Goal: Transaction & Acquisition: Download file/media

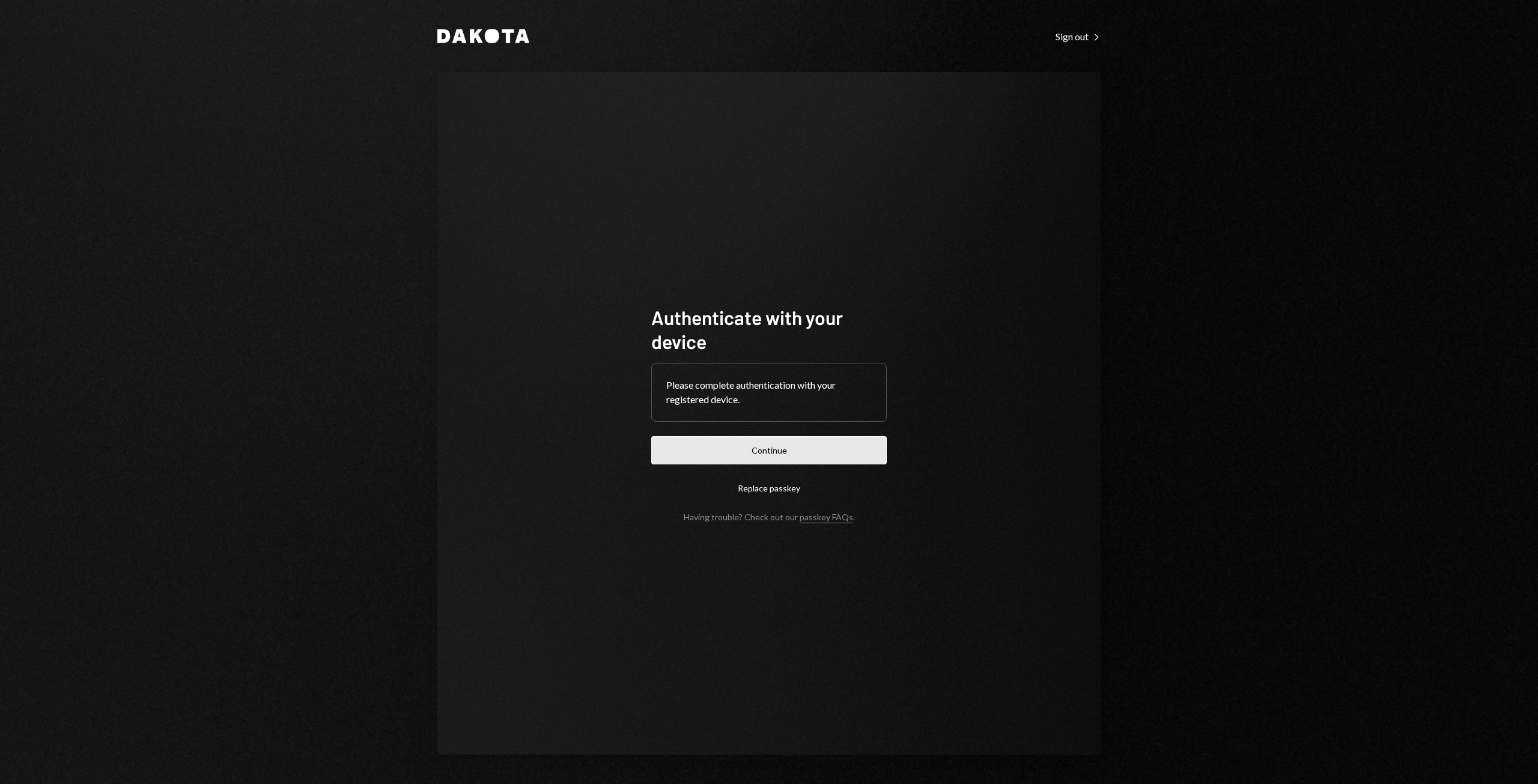
click at [786, 456] on button "Continue" at bounding box center [769, 450] width 236 height 28
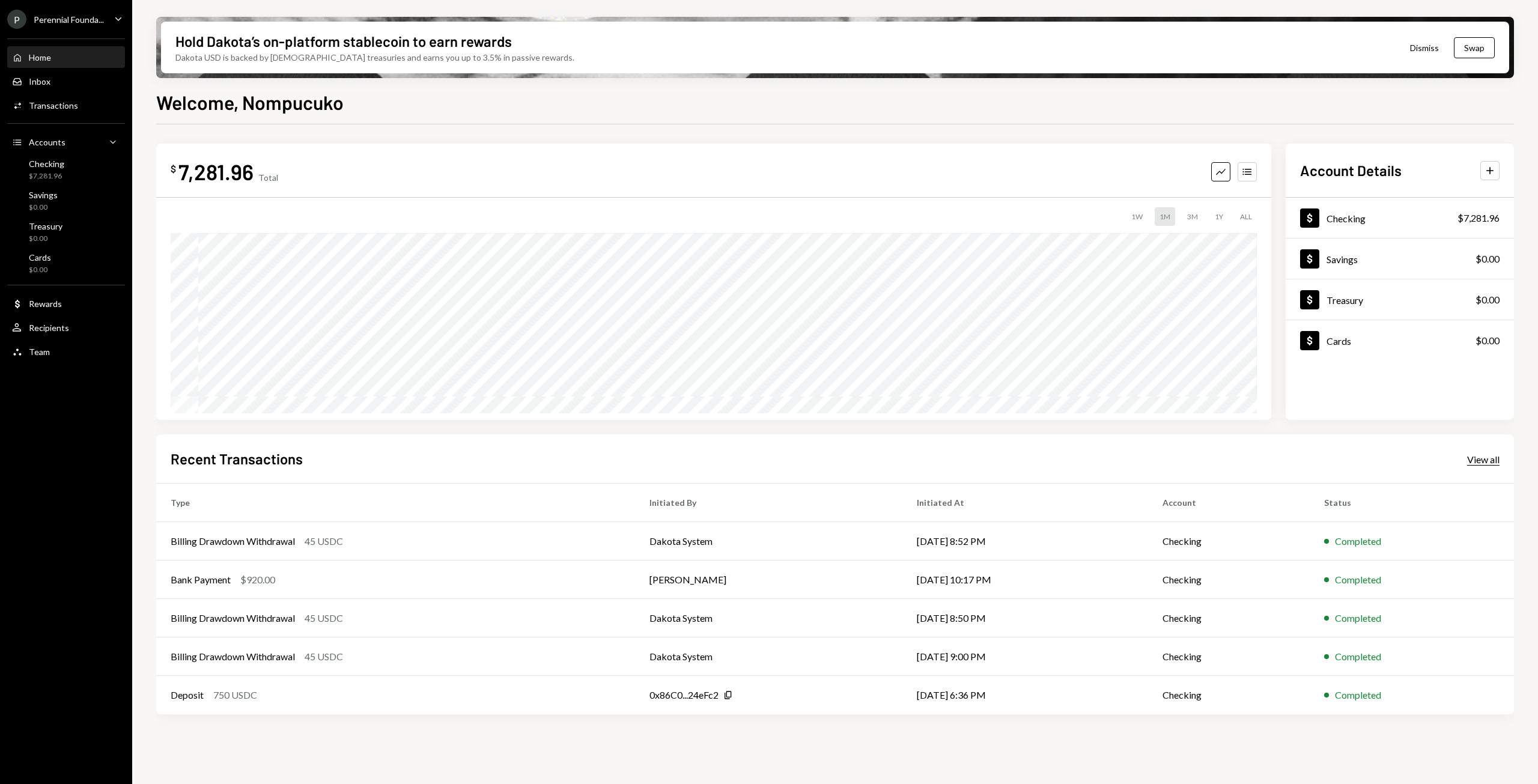
click at [1484, 461] on div "View all" at bounding box center [1483, 459] width 32 height 12
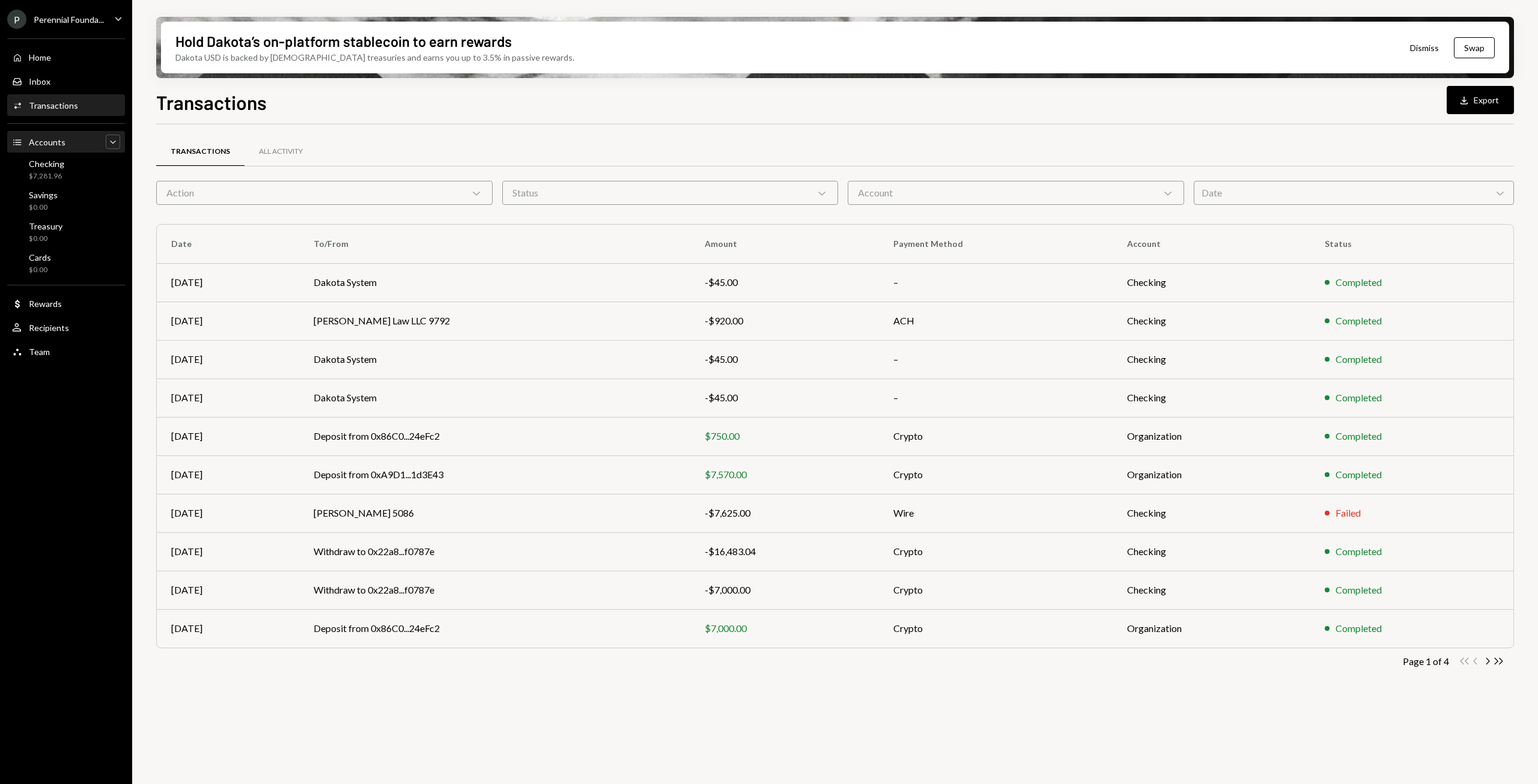
click at [109, 142] on icon "Caret Down" at bounding box center [112, 141] width 12 height 12
click at [109, 142] on icon "Caret Up" at bounding box center [112, 141] width 12 height 12
click at [50, 167] on div "Checking" at bounding box center [46, 163] width 35 height 10
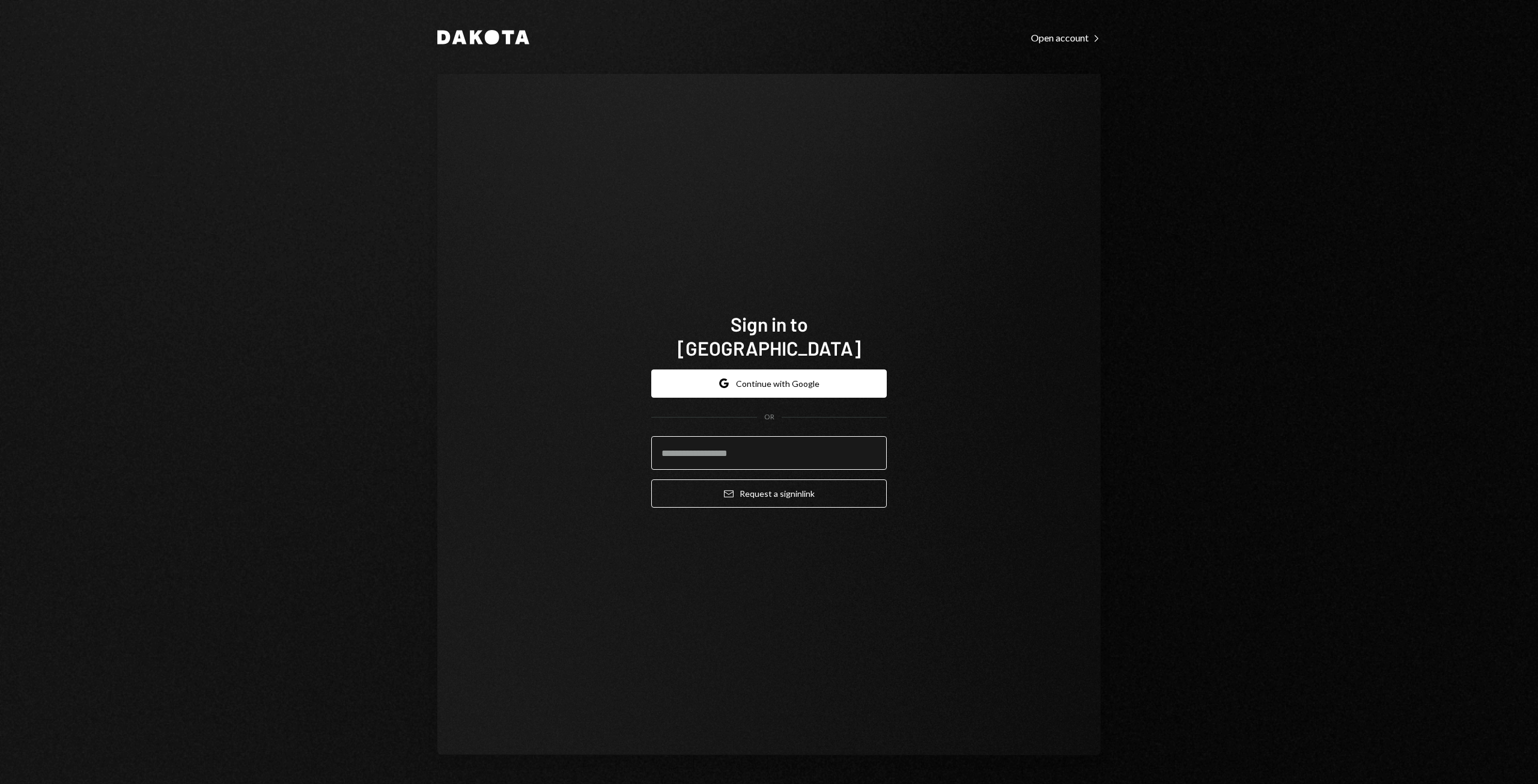
click at [675, 436] on input "email" at bounding box center [769, 453] width 236 height 34
type input "**********"
click at [757, 369] on button "Google Continue with Google" at bounding box center [769, 383] width 236 height 28
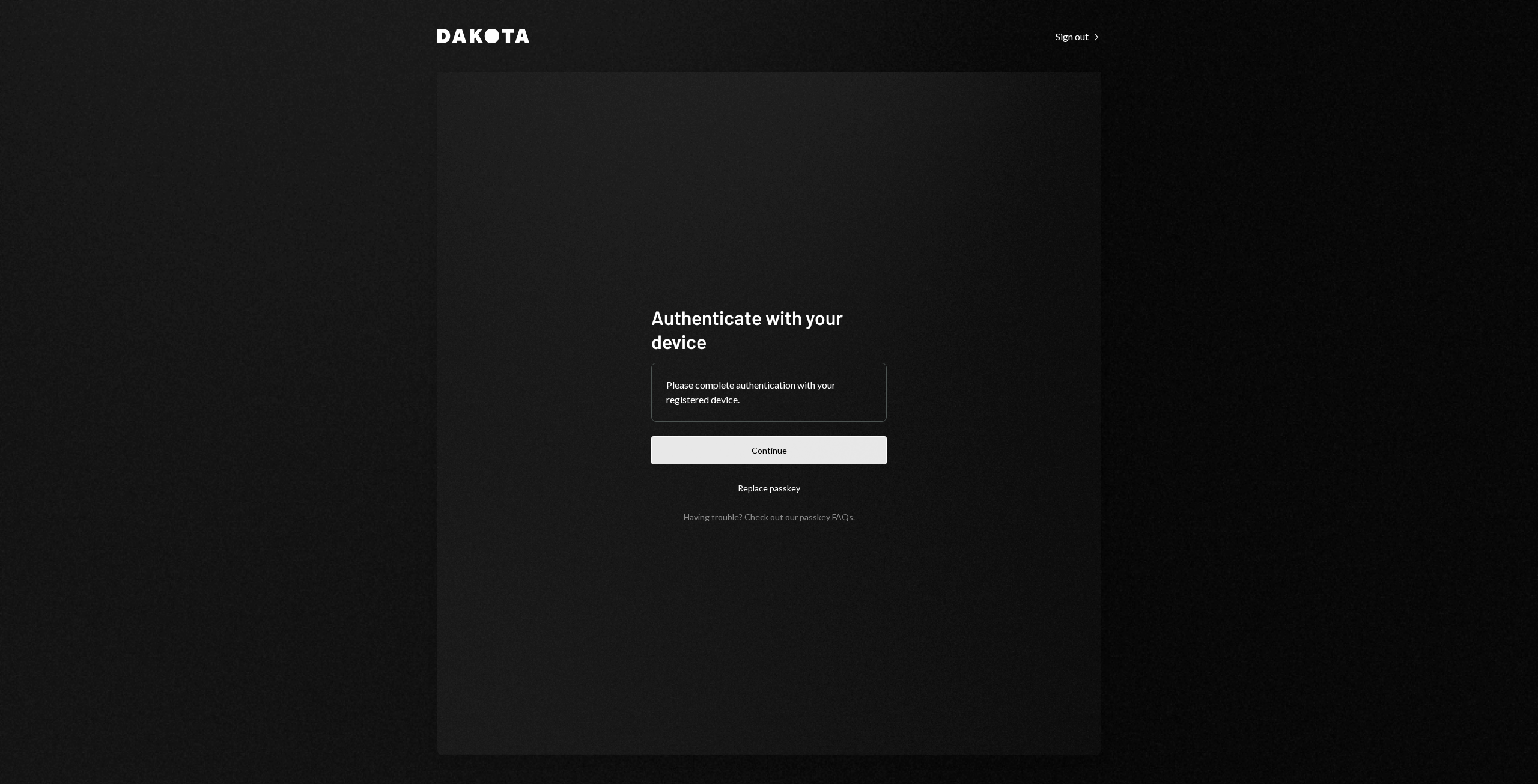
click at [755, 449] on button "Continue" at bounding box center [769, 450] width 236 height 28
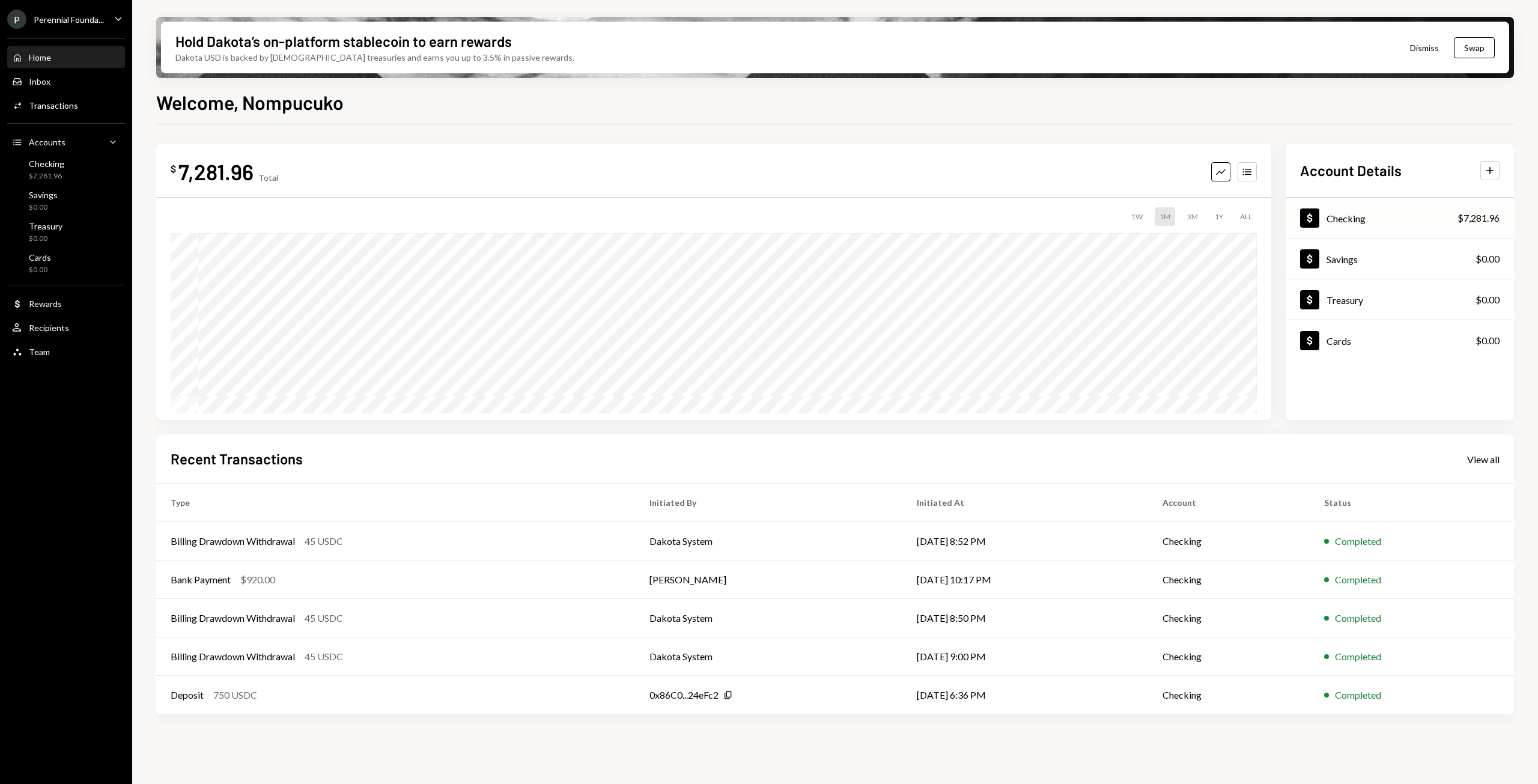
click at [1335, 223] on div "Checking" at bounding box center [1346, 218] width 39 height 12
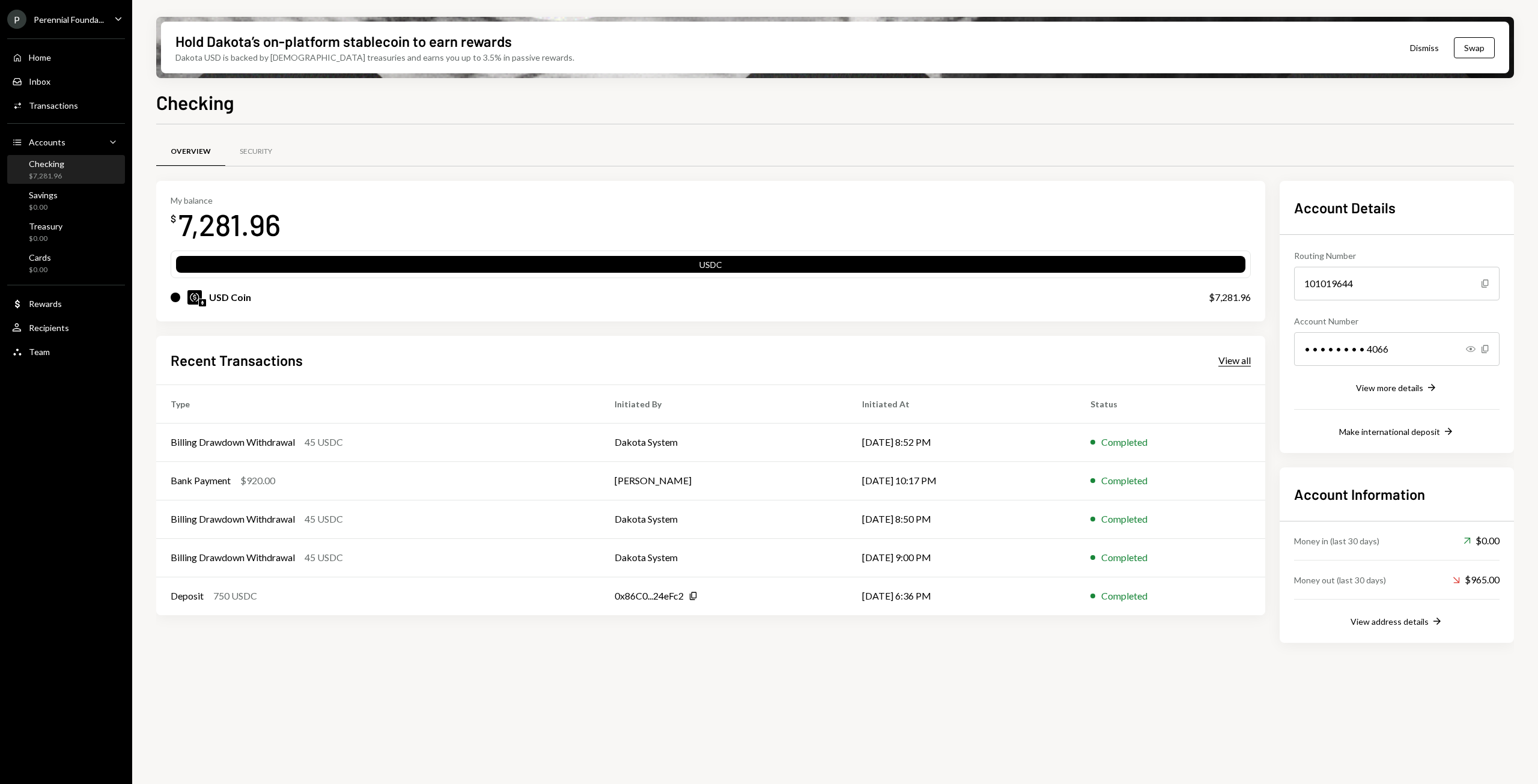
click at [1229, 358] on div "View all" at bounding box center [1234, 360] width 32 height 12
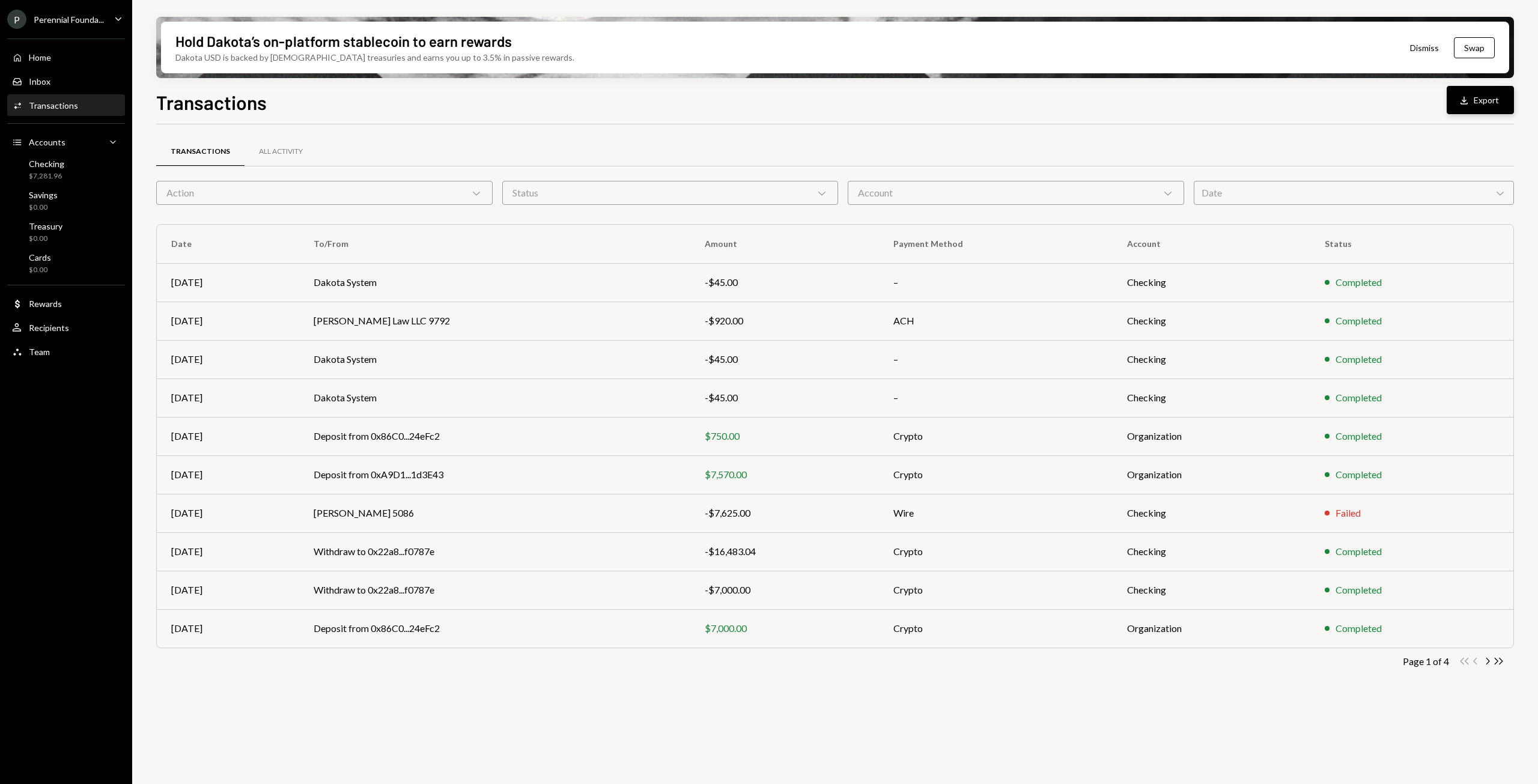
click at [1496, 104] on button "Download Export" at bounding box center [1481, 100] width 68 height 28
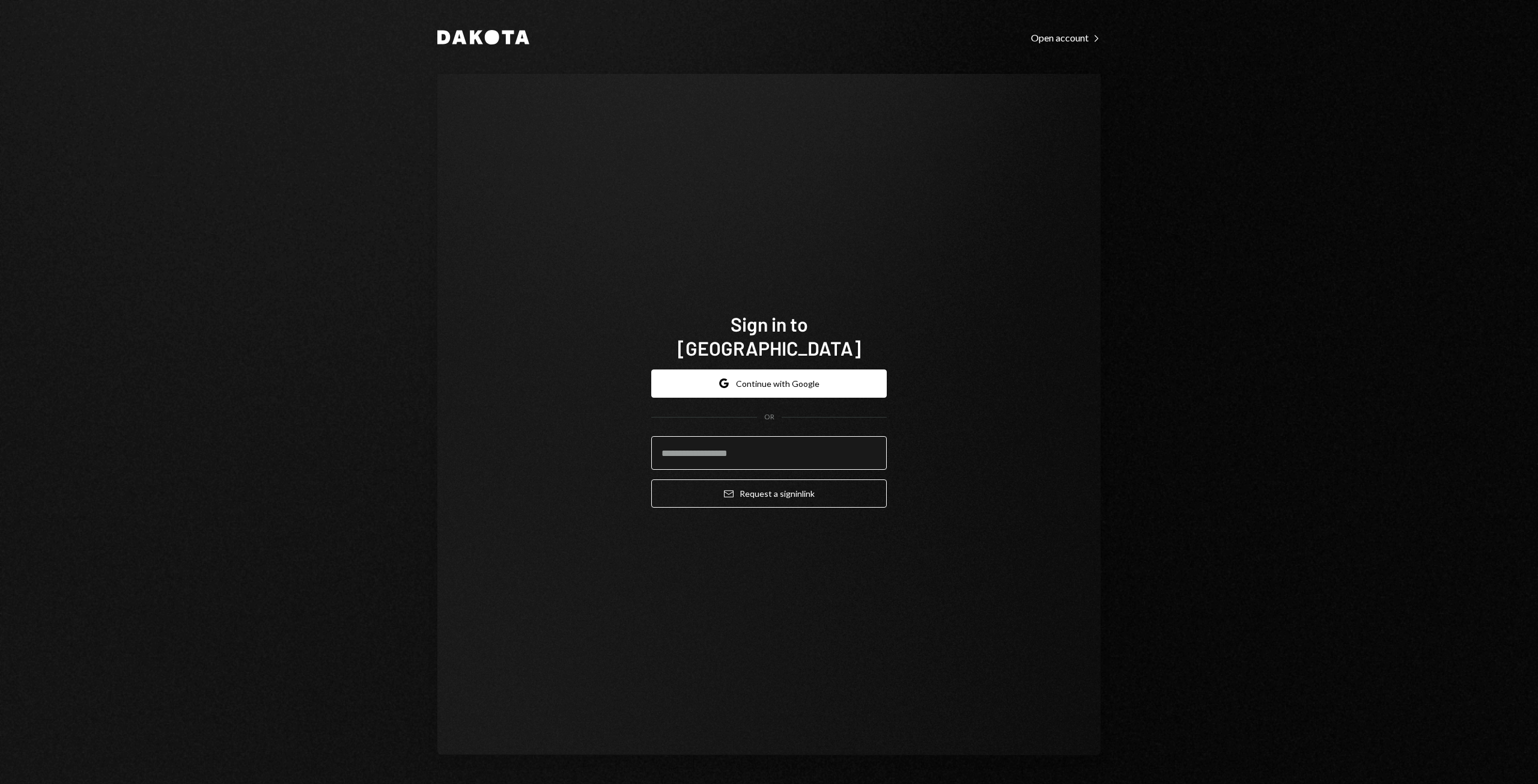
click at [740, 444] on input "email" at bounding box center [769, 453] width 236 height 34
type input "**********"
click at [793, 369] on button "Google Continue with Google" at bounding box center [769, 383] width 236 height 28
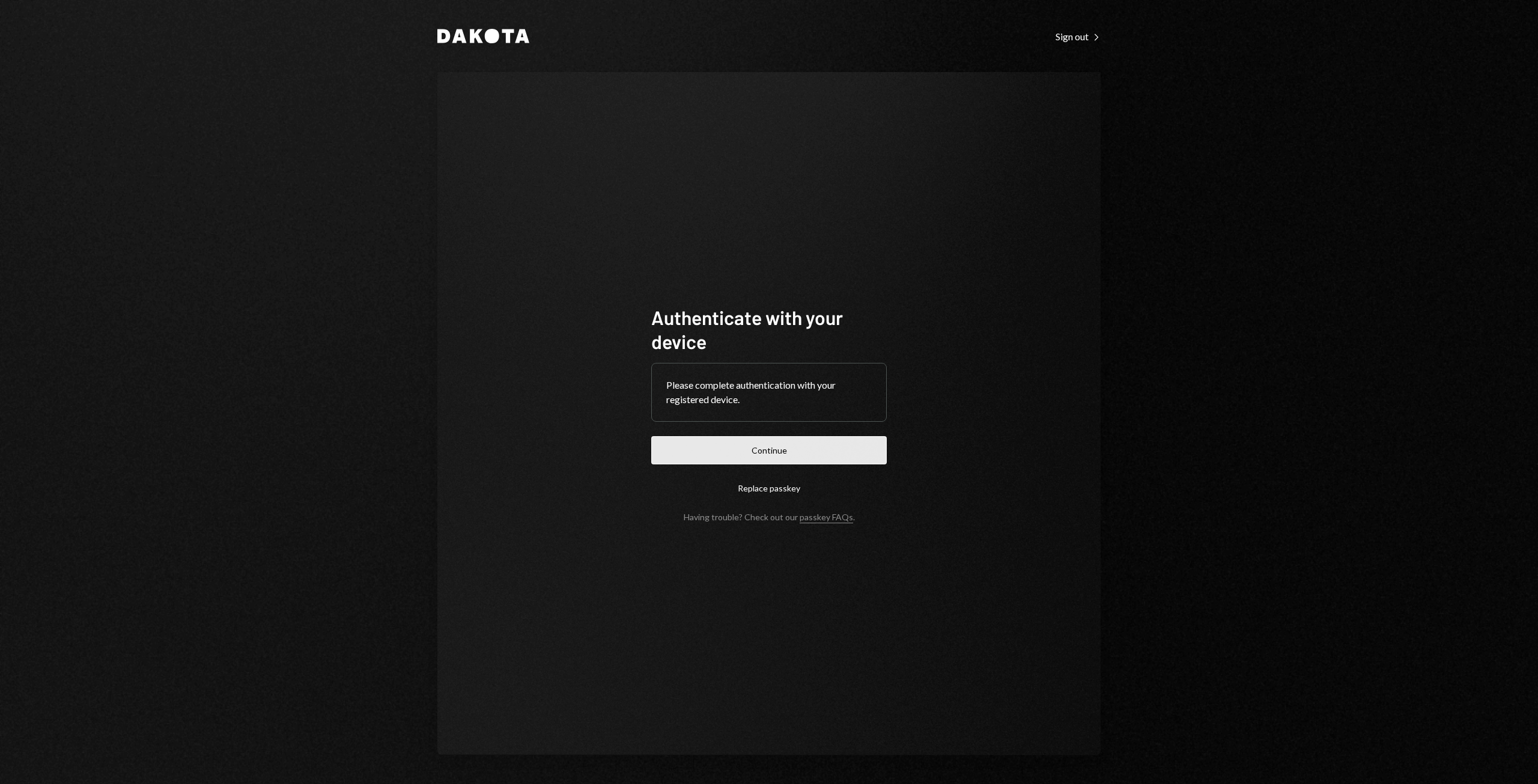
click at [770, 462] on button "Continue" at bounding box center [769, 450] width 236 height 28
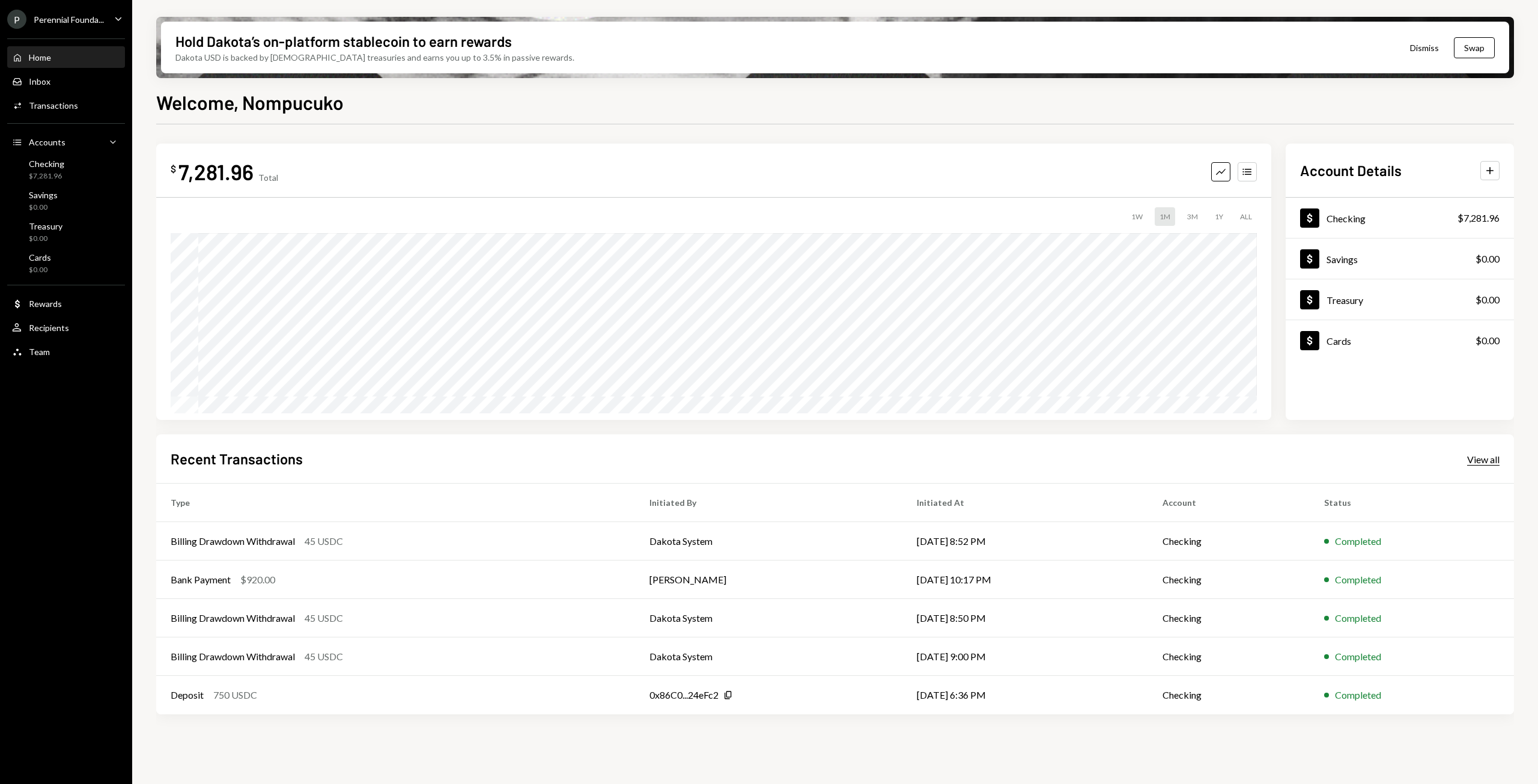
click at [1477, 462] on div "View all" at bounding box center [1483, 459] width 32 height 12
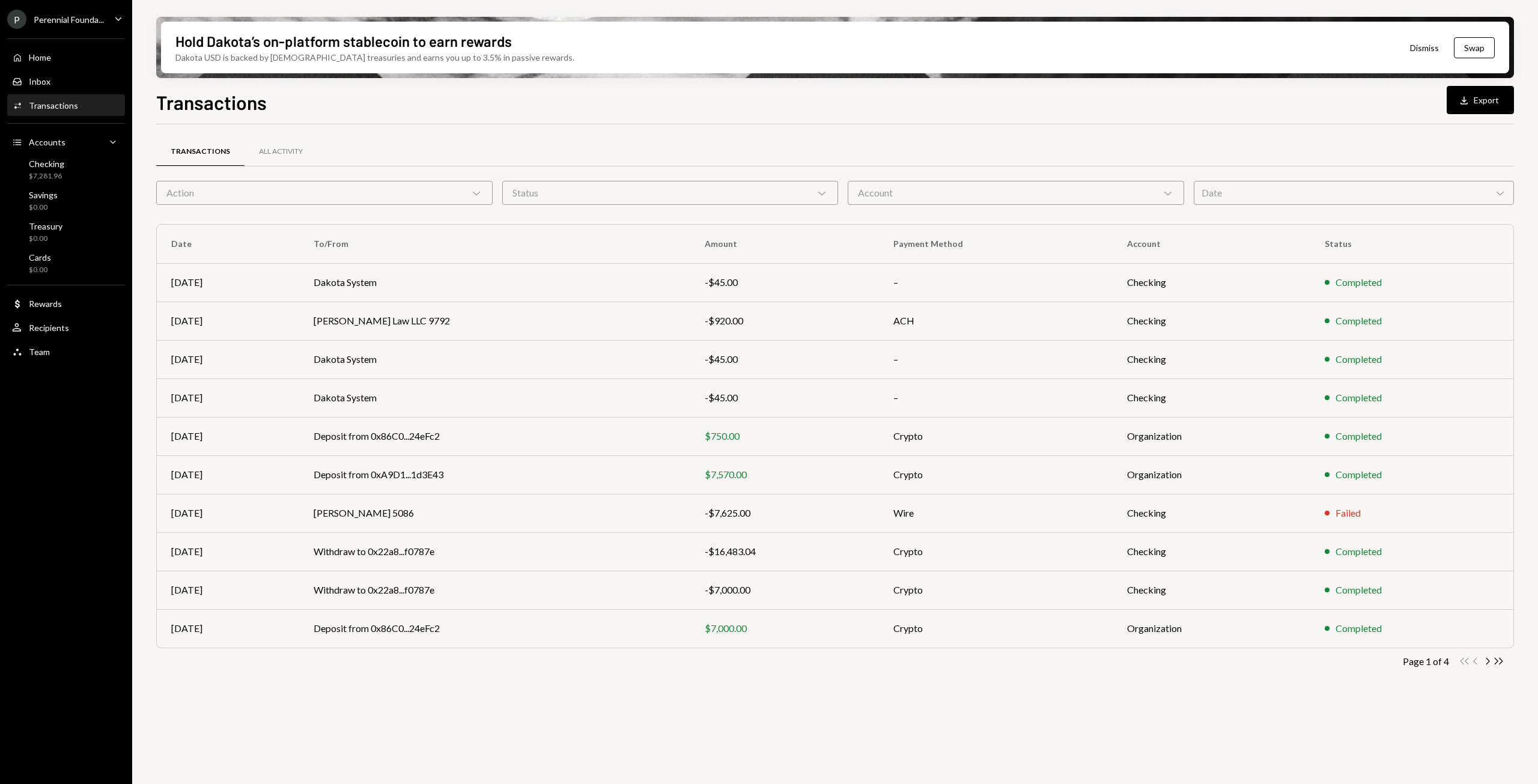
click at [1489, 87] on button "Download Export" at bounding box center [1481, 100] width 68 height 28
click at [1486, 663] on icon "Chevron Right" at bounding box center [1487, 661] width 12 height 12
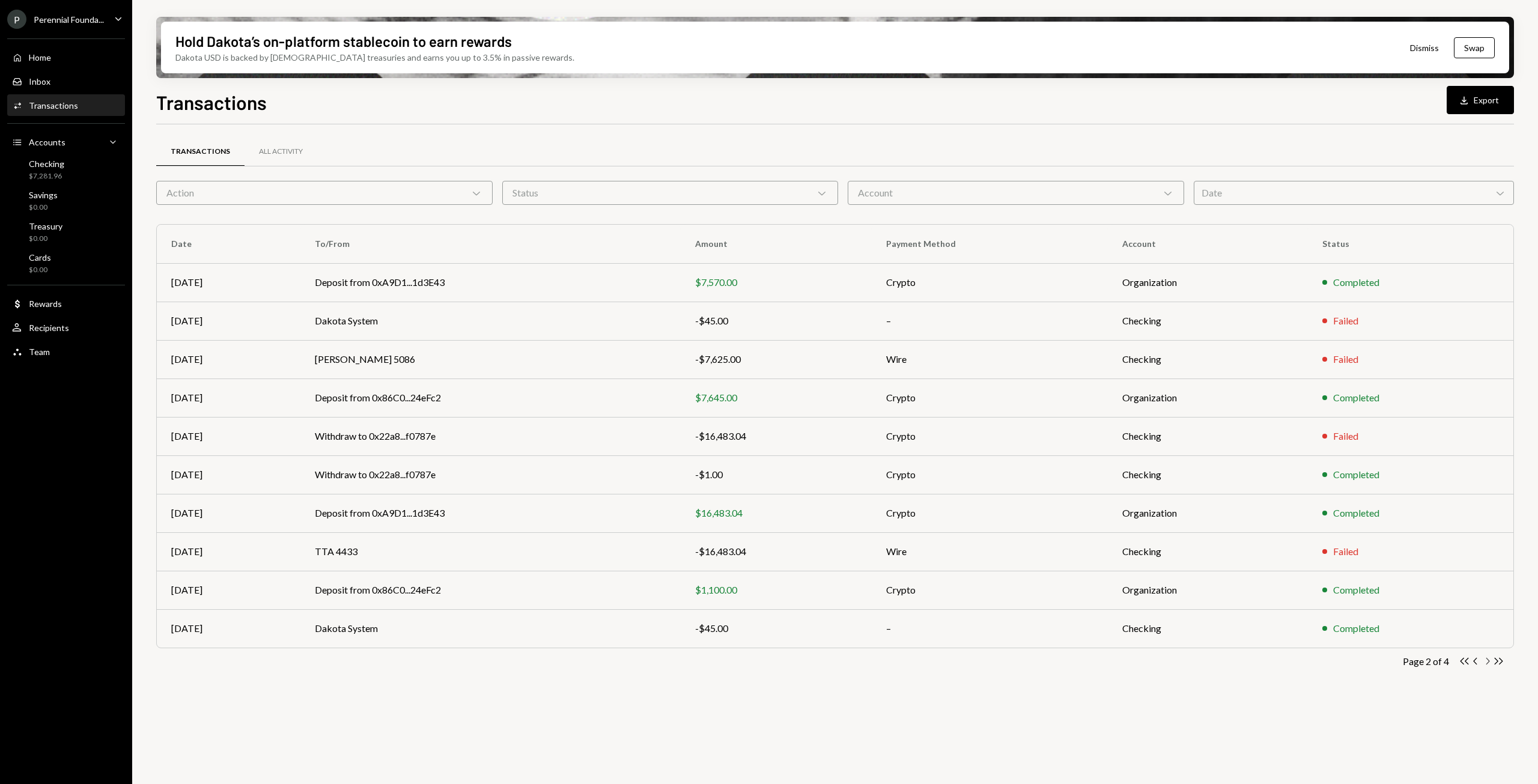
click at [1486, 663] on icon "Chevron Right" at bounding box center [1487, 661] width 12 height 12
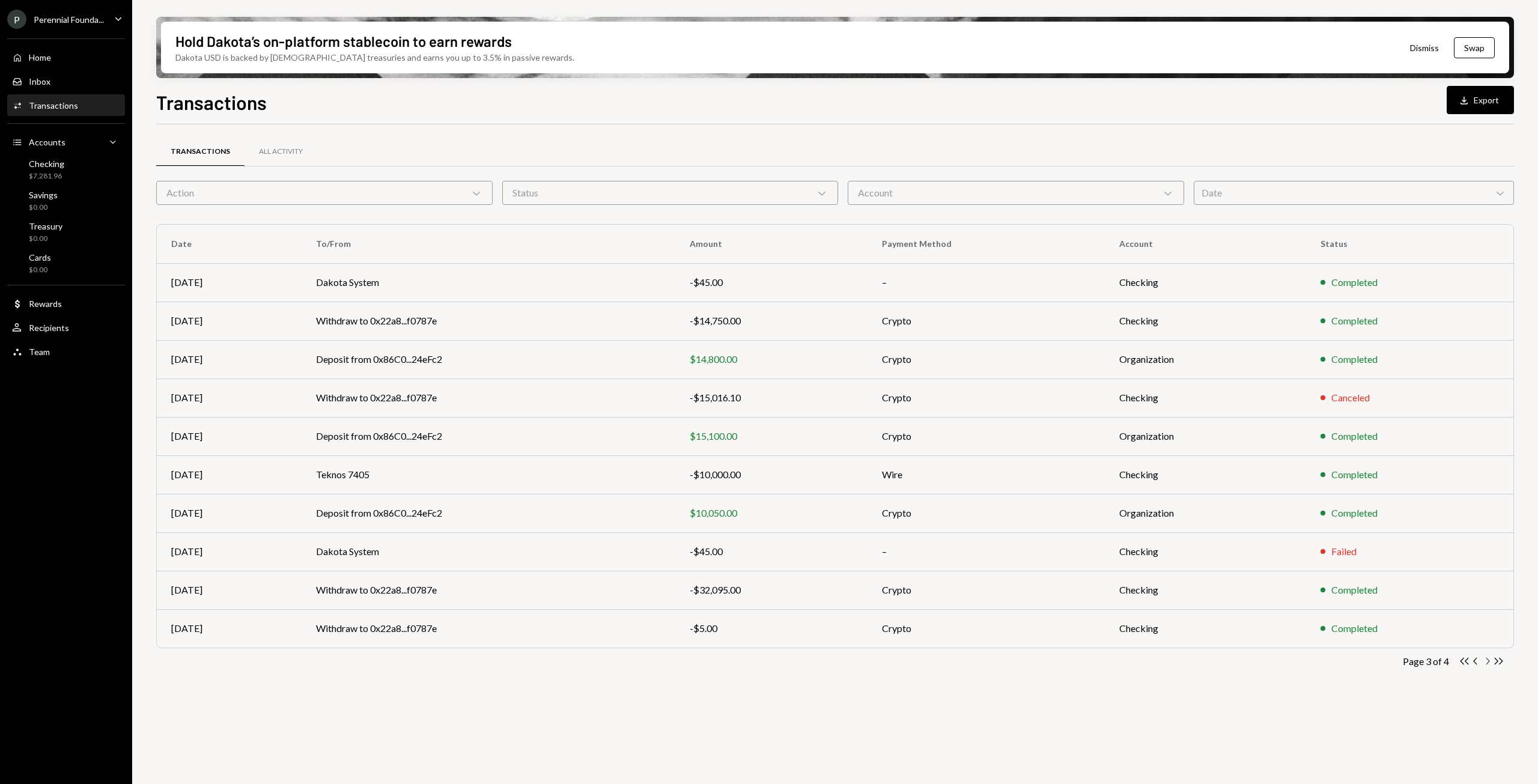
click at [1486, 663] on icon "Chevron Right" at bounding box center [1487, 661] width 12 height 12
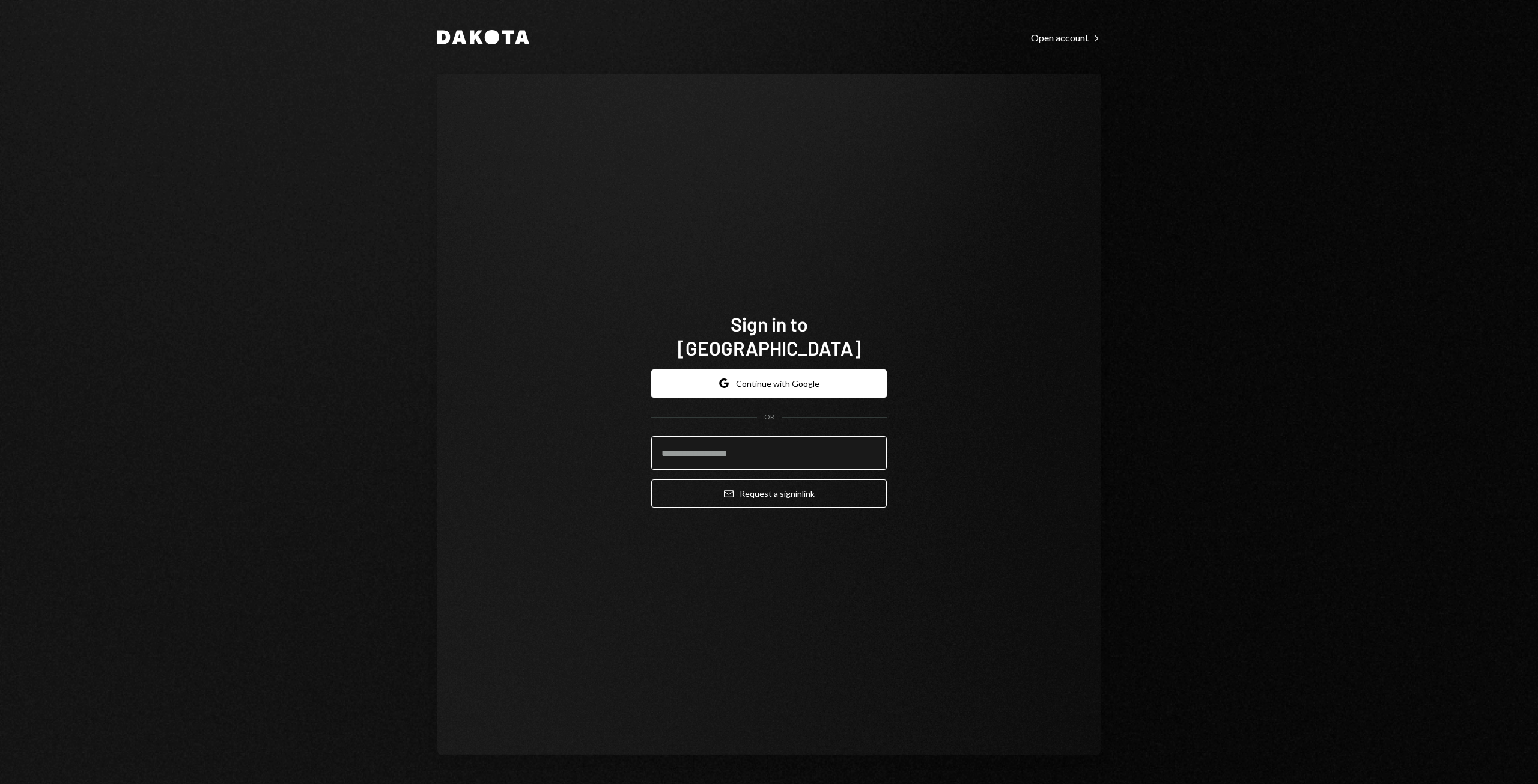
click at [758, 450] on input "email" at bounding box center [769, 453] width 236 height 34
type input "**********"
click at [762, 372] on button "Google Continue with Google" at bounding box center [769, 383] width 236 height 28
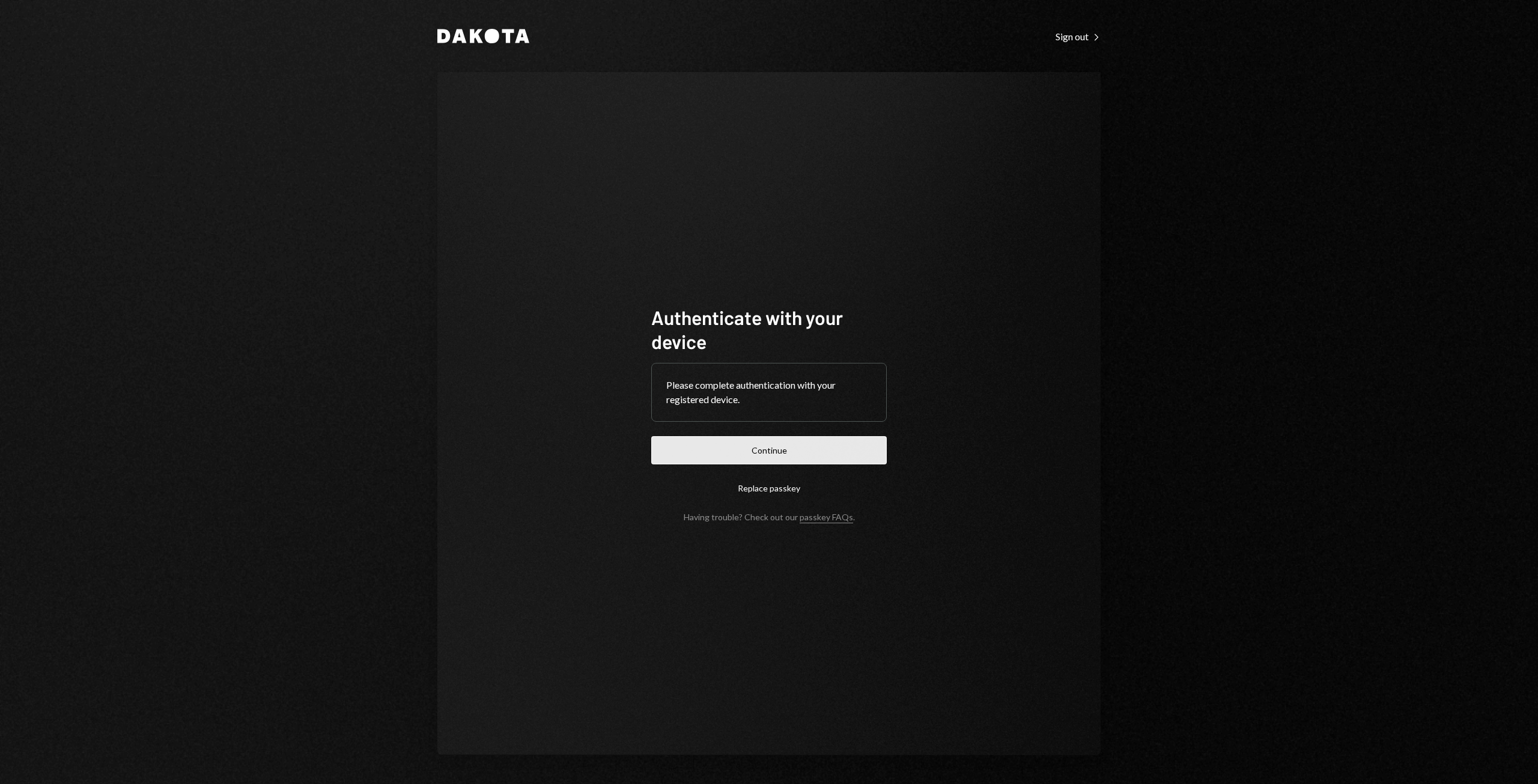
click at [748, 454] on button "Continue" at bounding box center [769, 450] width 236 height 28
